Goal: Find contact information: Find contact information

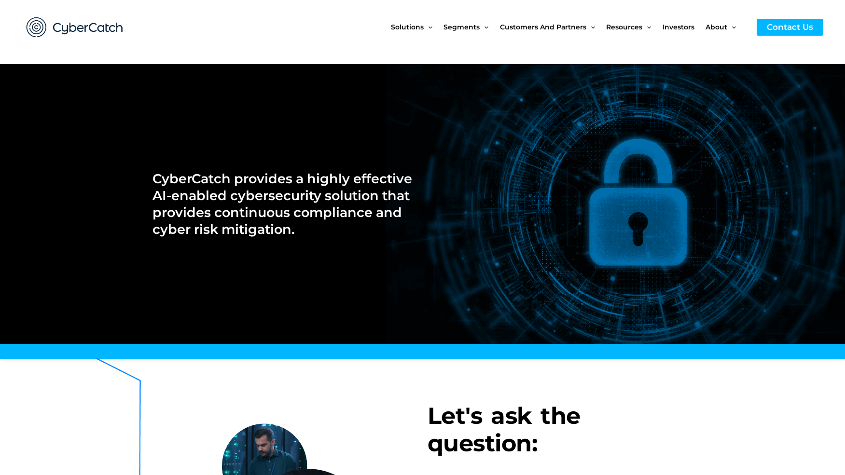
click at [678, 30] on span "Investors" at bounding box center [678, 27] width 32 height 41
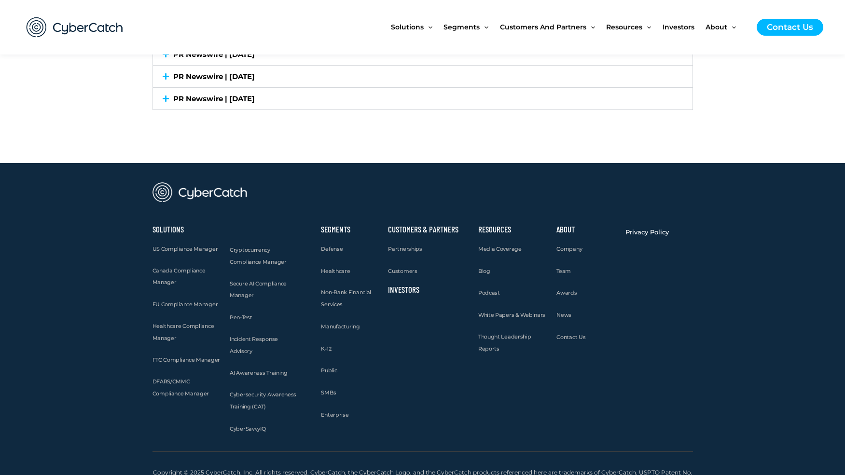
scroll to position [2971, 0]
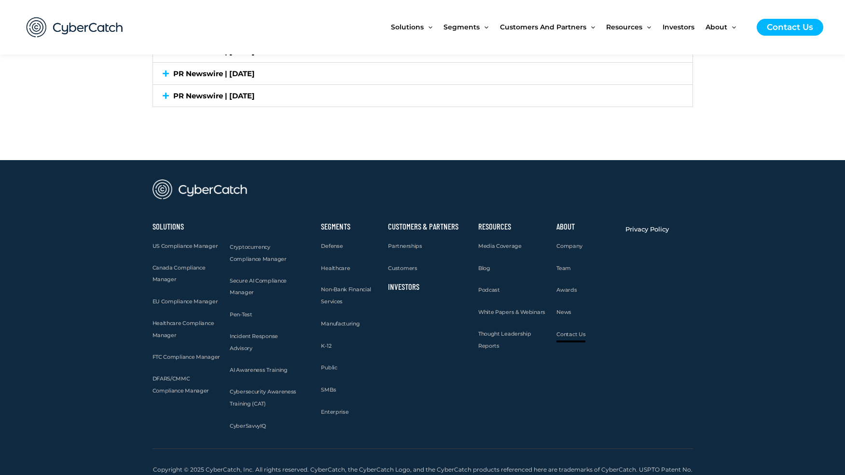
click at [574, 331] on span "Contact Us" at bounding box center [570, 334] width 29 height 7
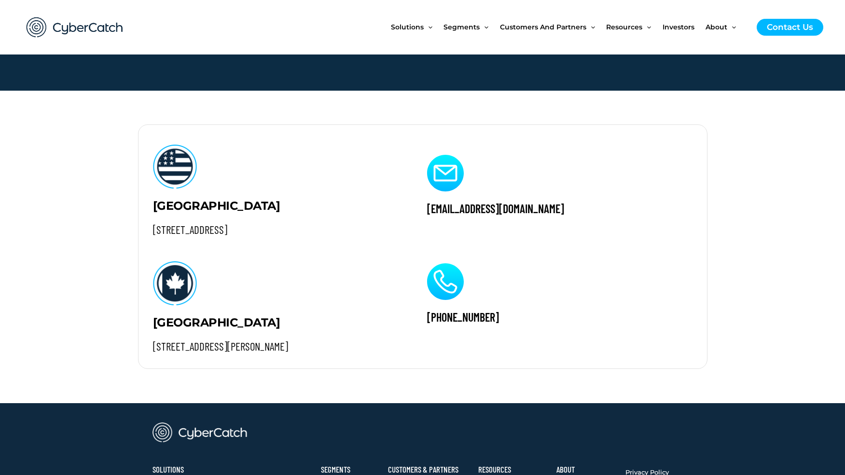
scroll to position [930, 0]
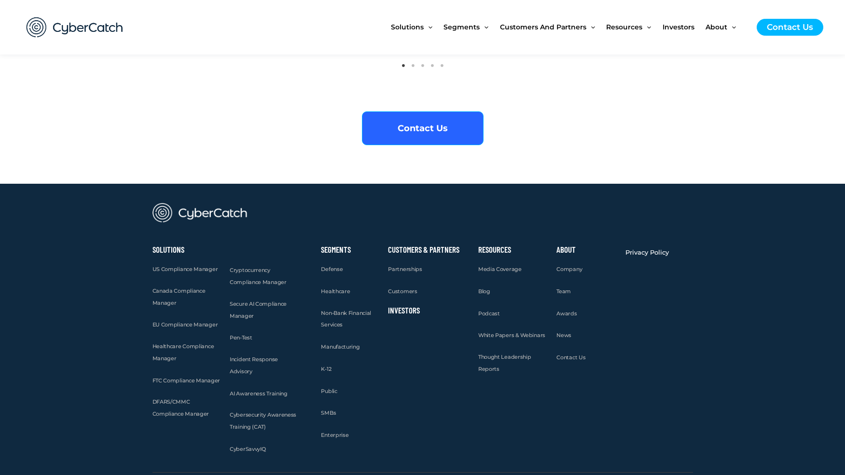
scroll to position [3813, 0]
click at [567, 355] on span "Contact Us" at bounding box center [570, 358] width 29 height 7
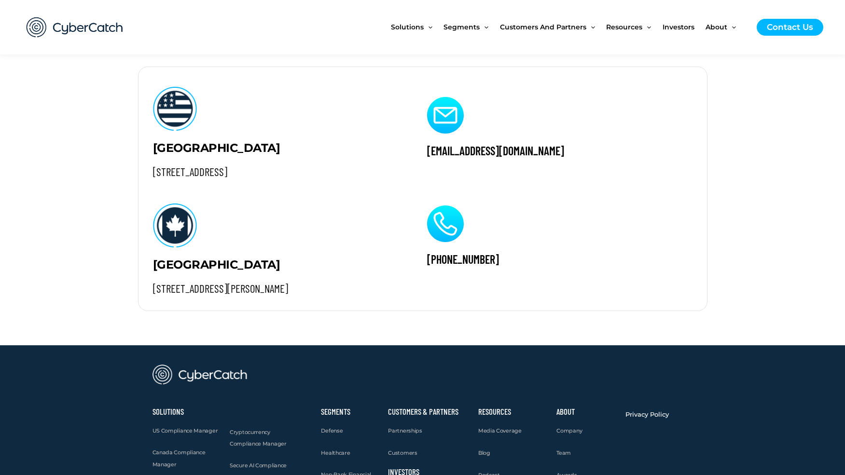
scroll to position [980, 0]
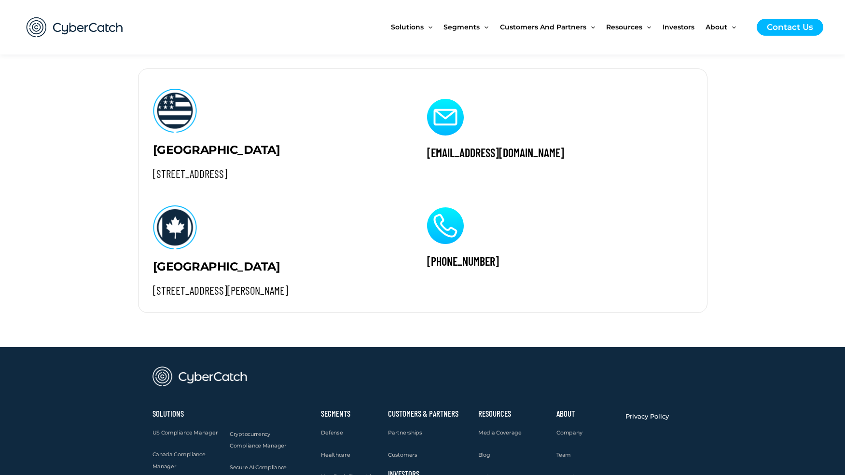
drag, startPoint x: 589, startPoint y: 152, endPoint x: 420, endPoint y: 147, distance: 169.4
click at [420, 147] on div "[EMAIL_ADDRESS][DOMAIN_NAME] [PHONE_NUMBER]" at bounding box center [557, 190] width 291 height 243
copy h2 "[EMAIL_ADDRESS][DOMAIN_NAME]"
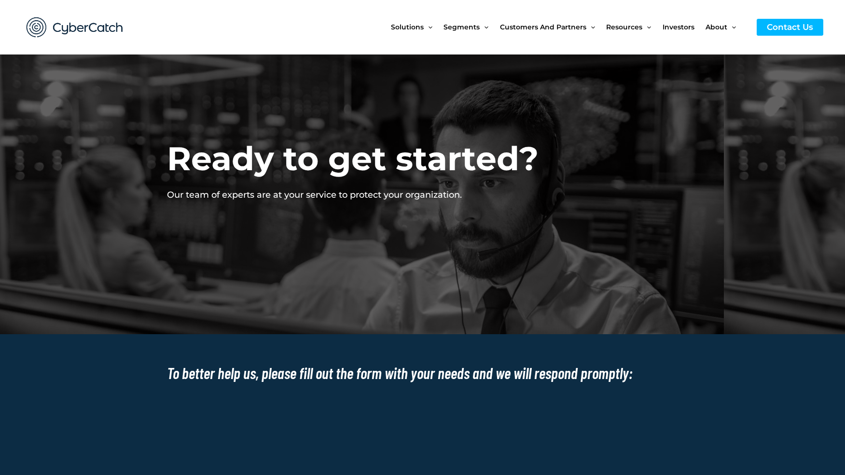
scroll to position [0, 0]
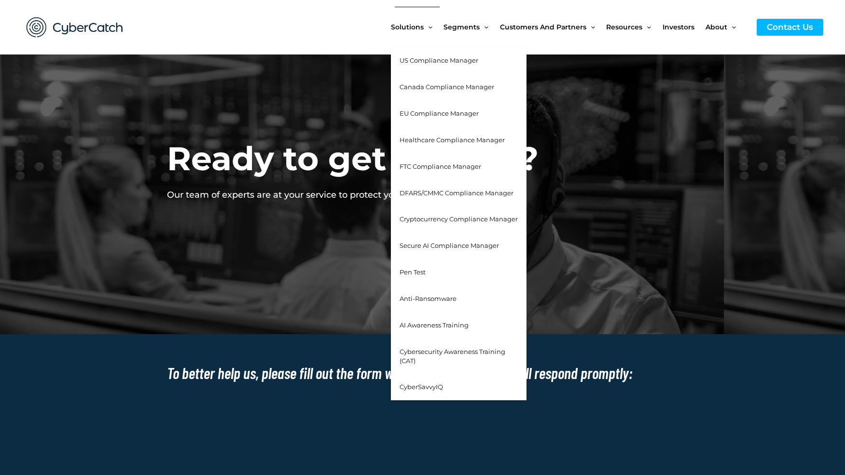
click at [421, 62] on span "US Compliance Manager" at bounding box center [438, 60] width 79 height 8
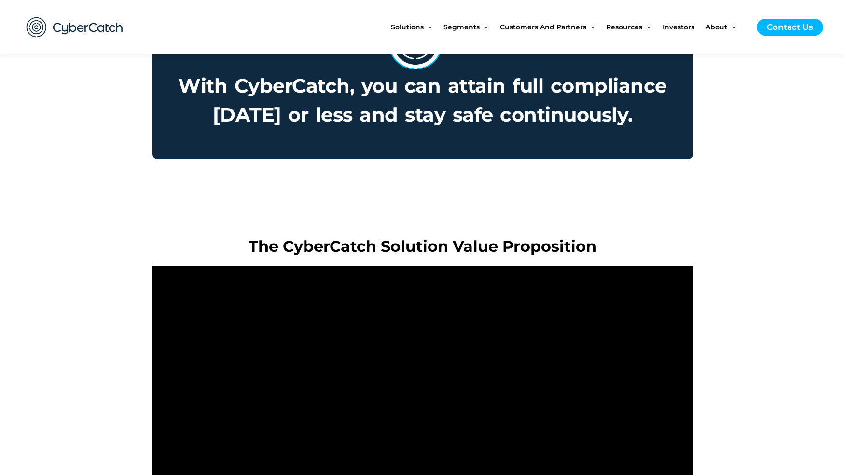
scroll to position [823, 0]
